Goal: Task Accomplishment & Management: Use online tool/utility

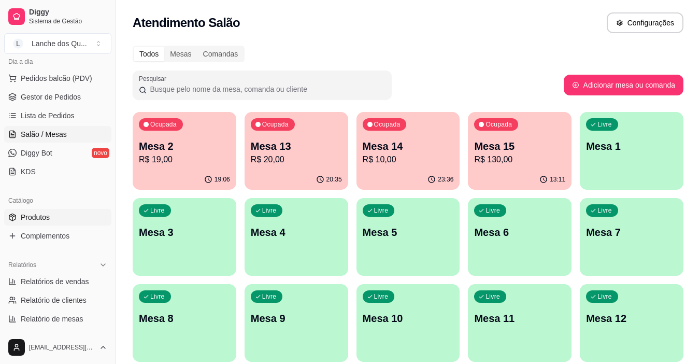
scroll to position [123, 0]
click at [51, 212] on link "Produtos" at bounding box center [57, 216] width 107 height 17
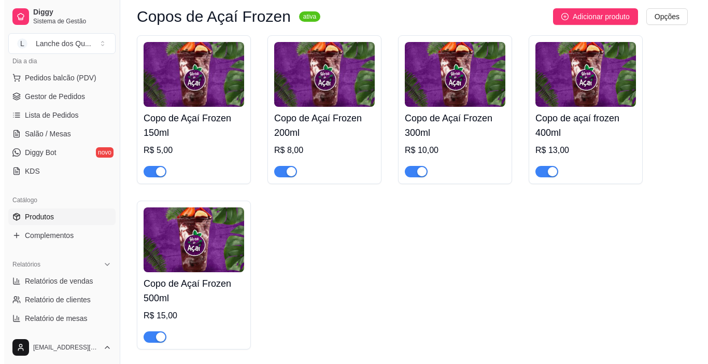
scroll to position [3057, 0]
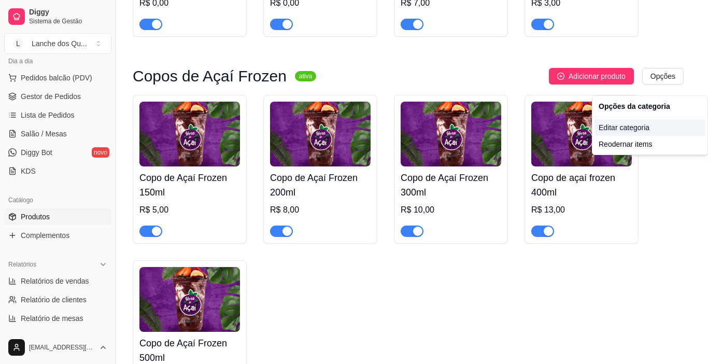
click at [632, 128] on div "Editar categoria" at bounding box center [649, 127] width 111 height 17
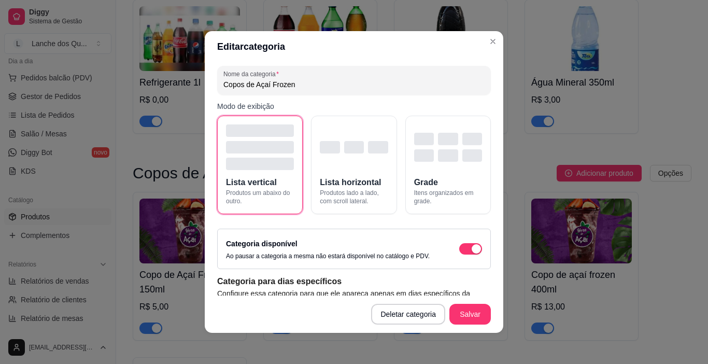
scroll to position [0, 0]
click at [472, 253] on div "button" at bounding box center [476, 249] width 9 height 9
click at [460, 249] on div "button" at bounding box center [464, 249] width 9 height 9
click at [472, 249] on div "button" at bounding box center [476, 249] width 9 height 9
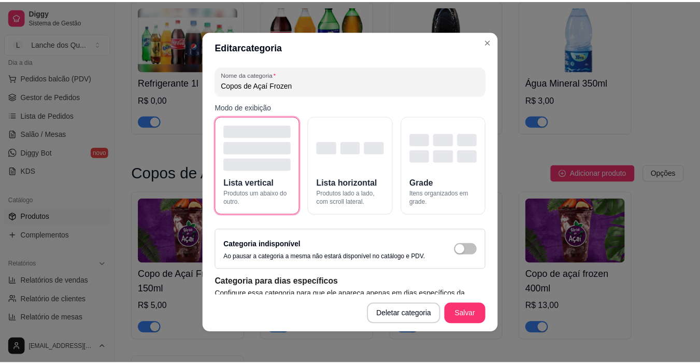
scroll to position [61, 0]
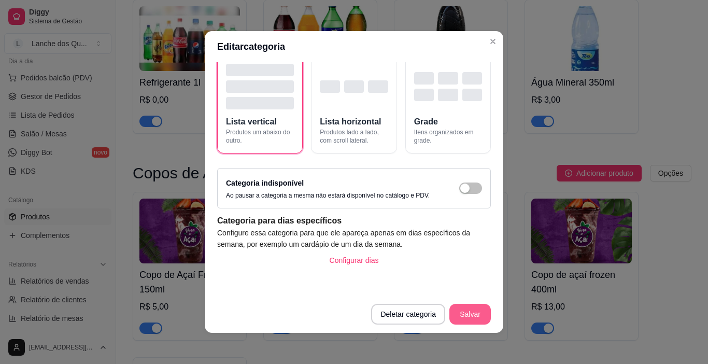
click at [466, 311] on button "Salvar" at bounding box center [469, 314] width 41 height 21
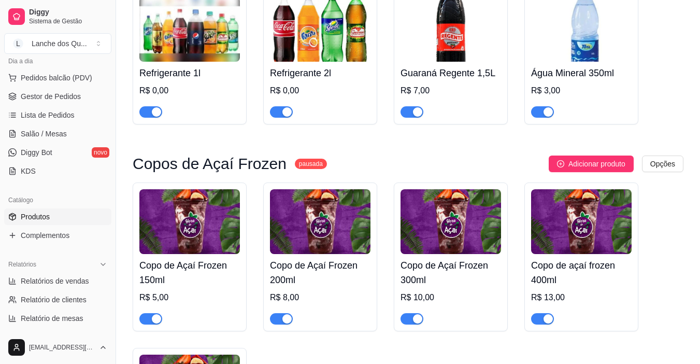
scroll to position [2802, 0]
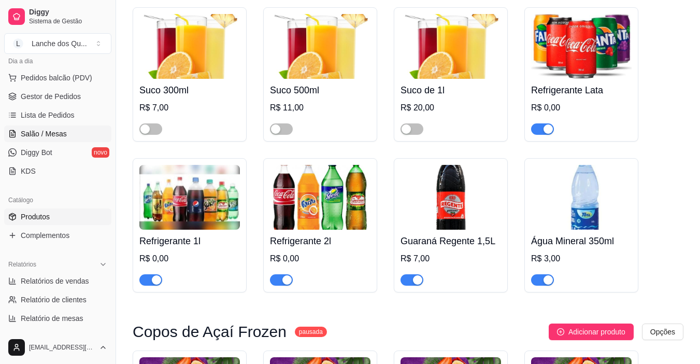
click at [38, 137] on span "Salão / Mesas" at bounding box center [44, 134] width 46 height 10
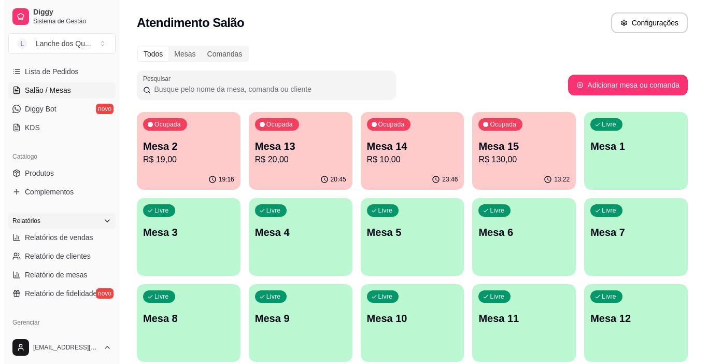
scroll to position [226, 0]
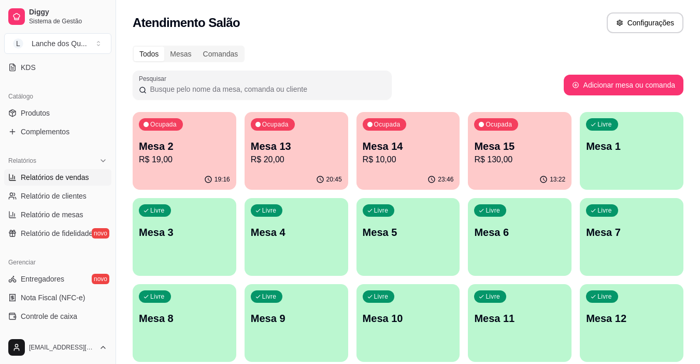
click at [56, 172] on link "Relatórios de vendas" at bounding box center [57, 177] width 107 height 17
select select "ALL"
select select "0"
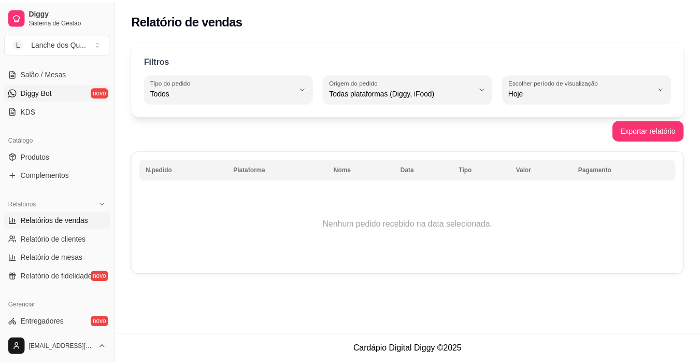
scroll to position [123, 0]
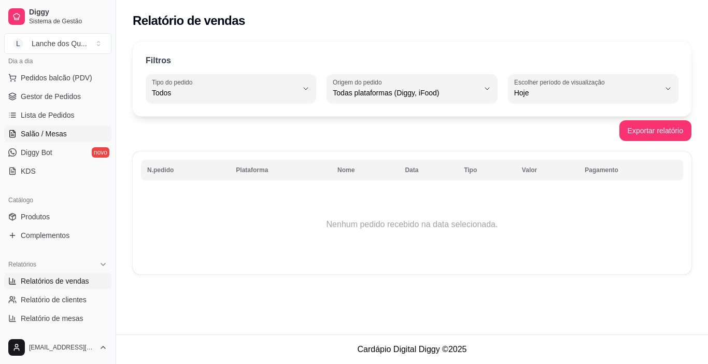
click at [41, 135] on span "Salão / Mesas" at bounding box center [44, 134] width 46 height 10
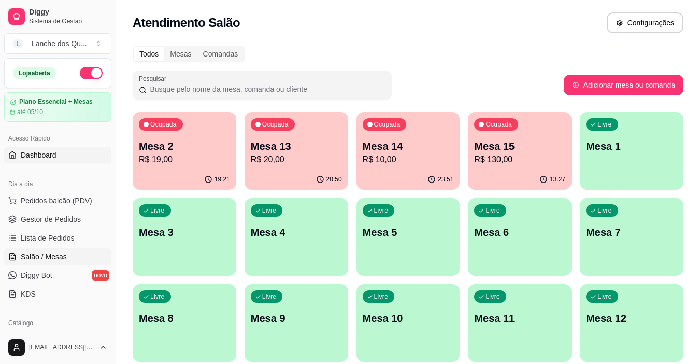
click at [36, 158] on span "Dashboard" at bounding box center [39, 155] width 36 height 10
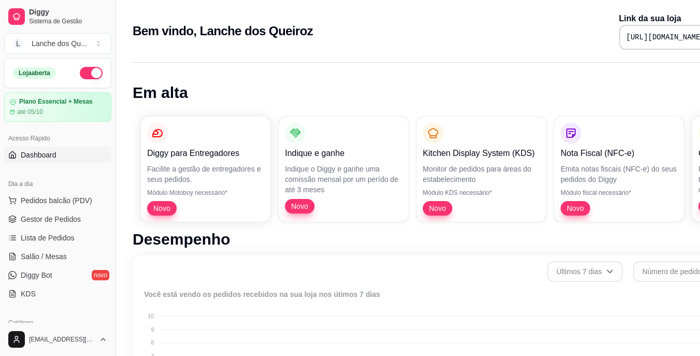
click at [626, 34] on pre "[URL][DOMAIN_NAME]" at bounding box center [665, 37] width 78 height 10
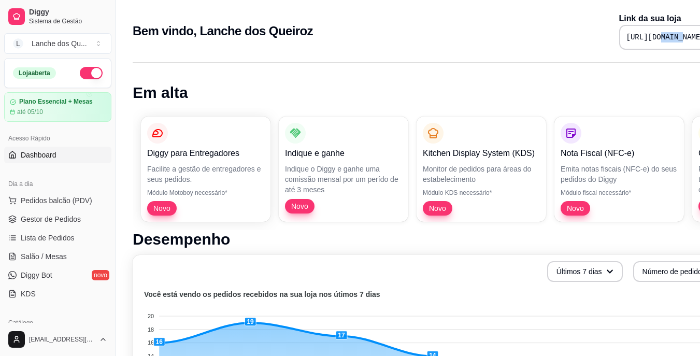
click at [626, 34] on pre "[URL][DOMAIN_NAME]" at bounding box center [665, 37] width 78 height 10
copy div "[URL][DOMAIN_NAME]"
click at [49, 255] on span "Salão / Mesas" at bounding box center [44, 256] width 46 height 10
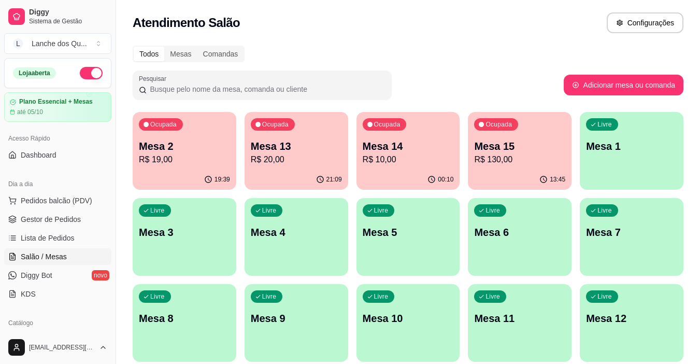
click at [609, 152] on p "Mesa 1" at bounding box center [631, 146] width 91 height 15
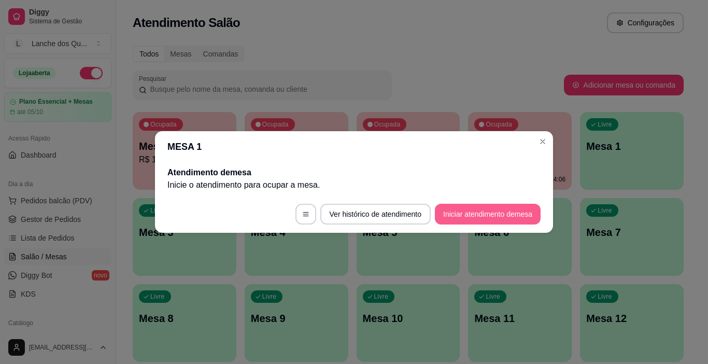
click at [500, 216] on button "Iniciar atendimento de mesa" at bounding box center [488, 214] width 106 height 21
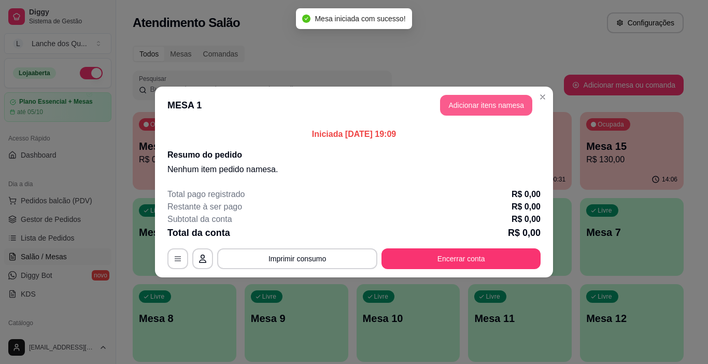
click at [494, 105] on button "Adicionar itens na mesa" at bounding box center [486, 105] width 92 height 21
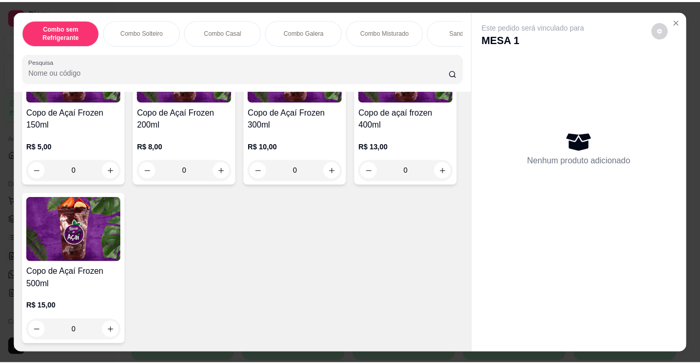
scroll to position [3057, 0]
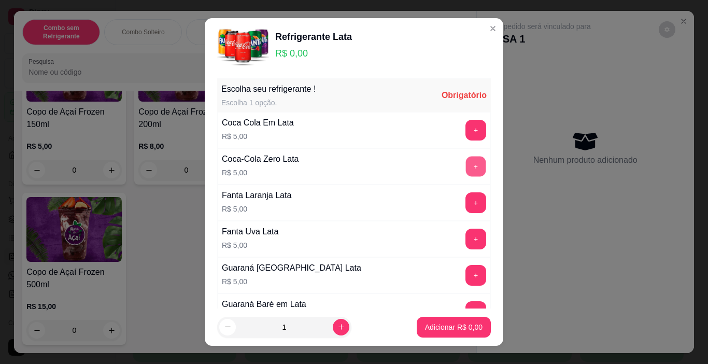
click at [466, 161] on button "+" at bounding box center [476, 166] width 20 height 20
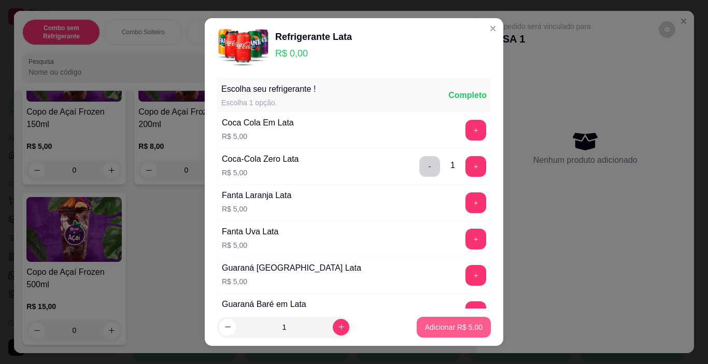
click at [426, 326] on p "Adicionar R$ 5,00" at bounding box center [454, 327] width 58 height 10
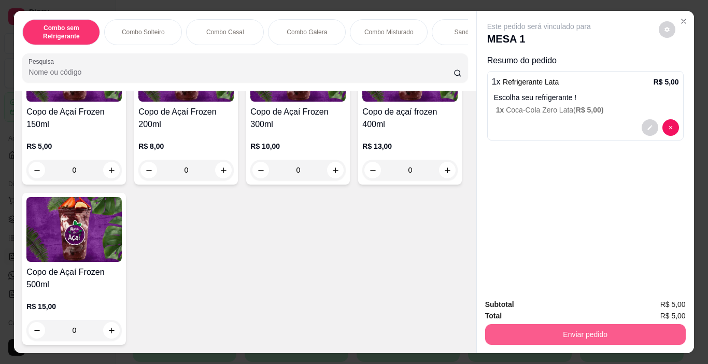
click at [557, 332] on button "Enviar pedido" at bounding box center [585, 334] width 201 height 21
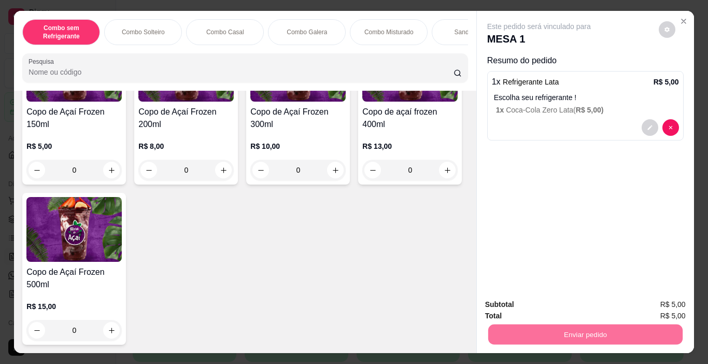
click at [645, 304] on button "Enviar pedido" at bounding box center [658, 304] width 57 height 19
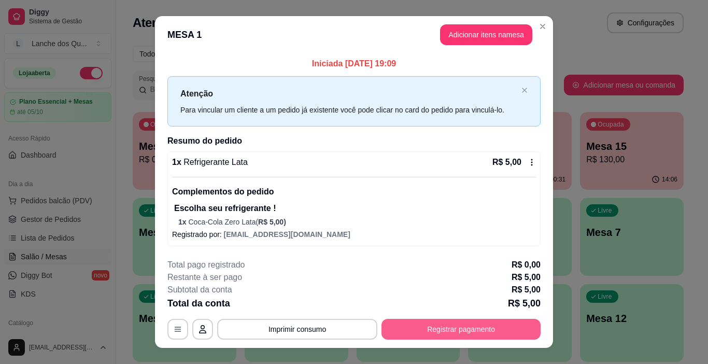
click at [452, 329] on button "Registrar pagamento" at bounding box center [460, 329] width 159 height 21
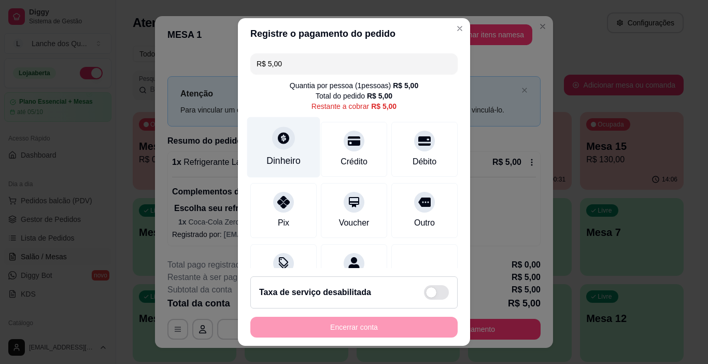
click at [266, 144] on div "Dinheiro" at bounding box center [283, 147] width 73 height 61
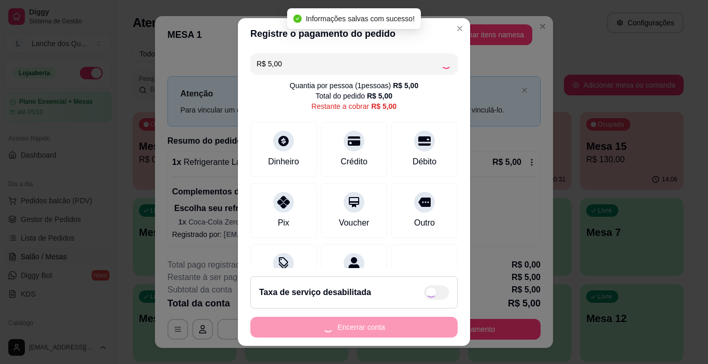
type input "R$ 0,00"
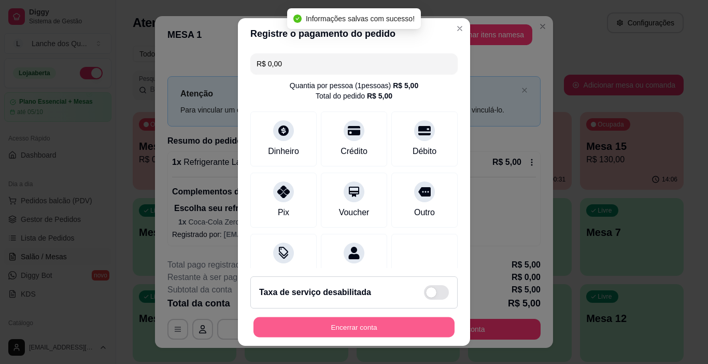
click at [350, 328] on button "Encerrar conta" at bounding box center [353, 327] width 201 height 20
